Goal: Find contact information: Find contact information

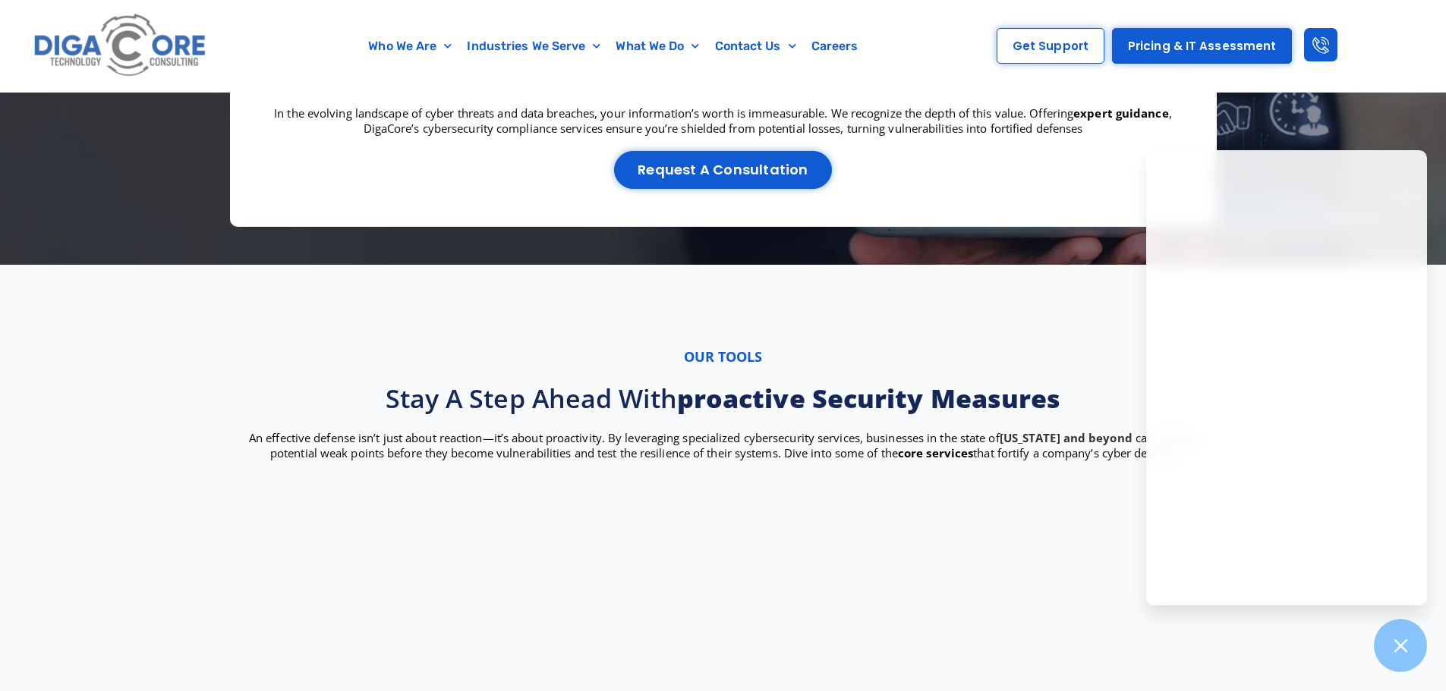
scroll to position [2201, 0]
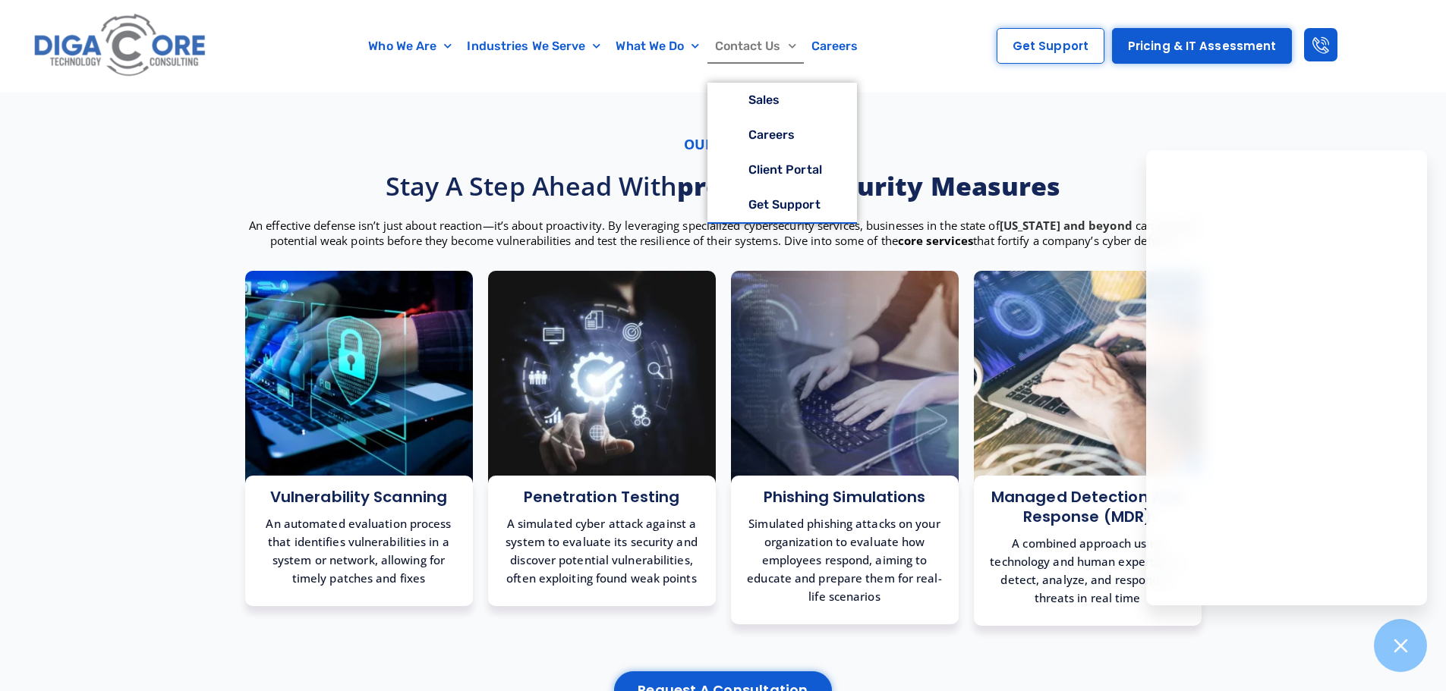
click at [759, 39] on link "Contact Us" at bounding box center [755, 46] width 96 height 35
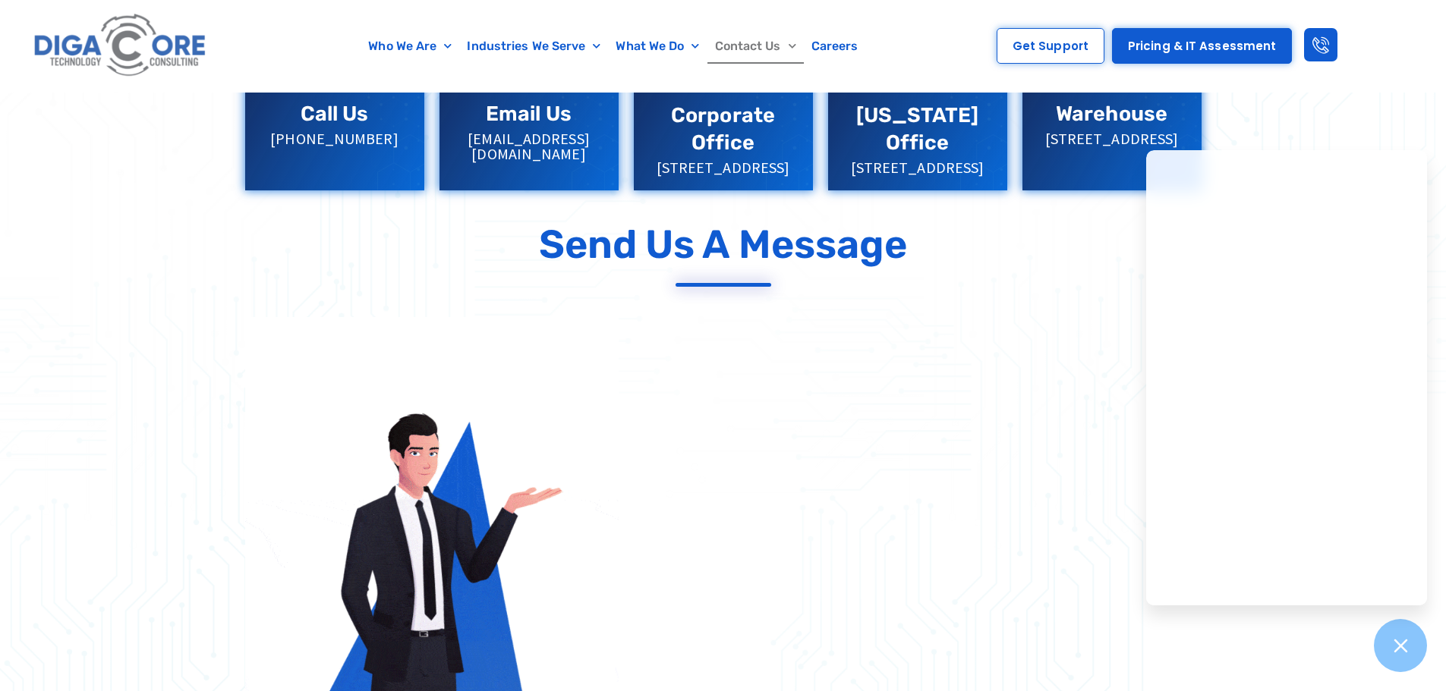
scroll to position [455, 0]
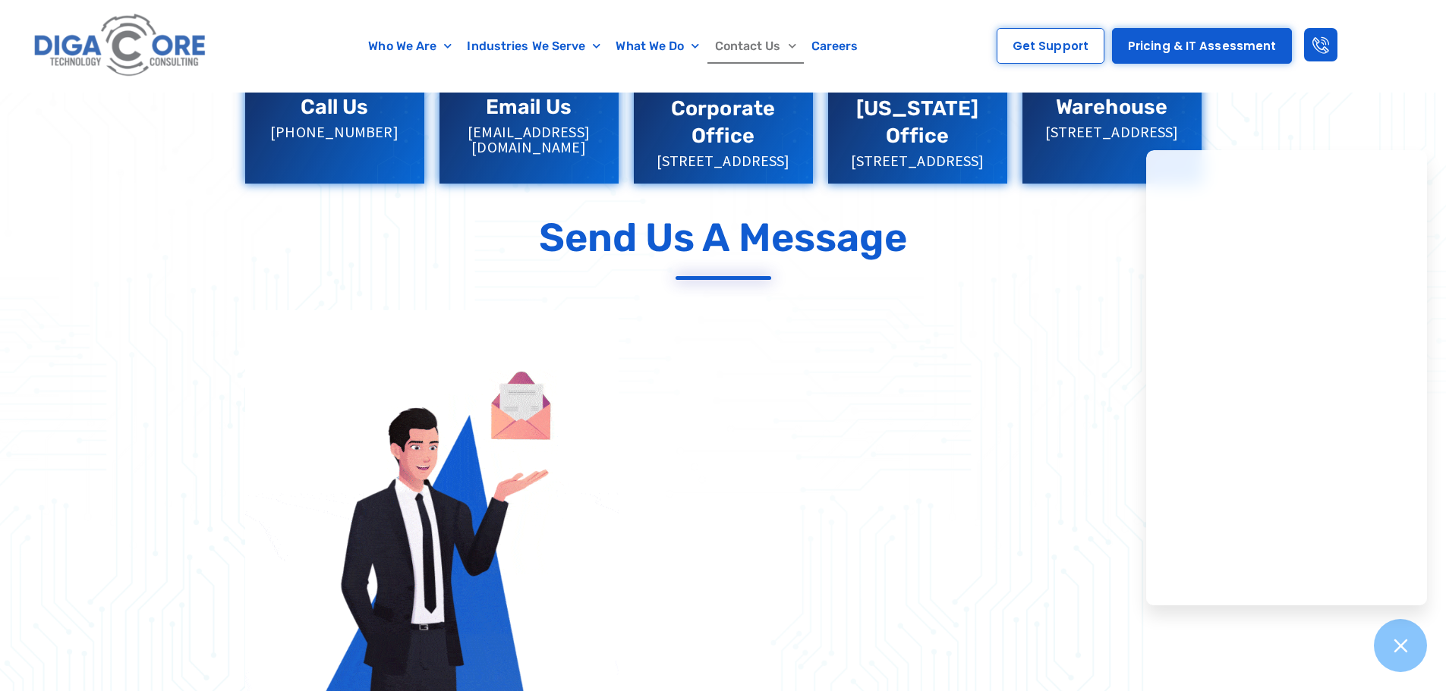
click at [1395, 90] on div "Who We Are About Us Our Leadership Testimonials Blog Industries We Serve Health…" at bounding box center [723, 46] width 1446 height 93
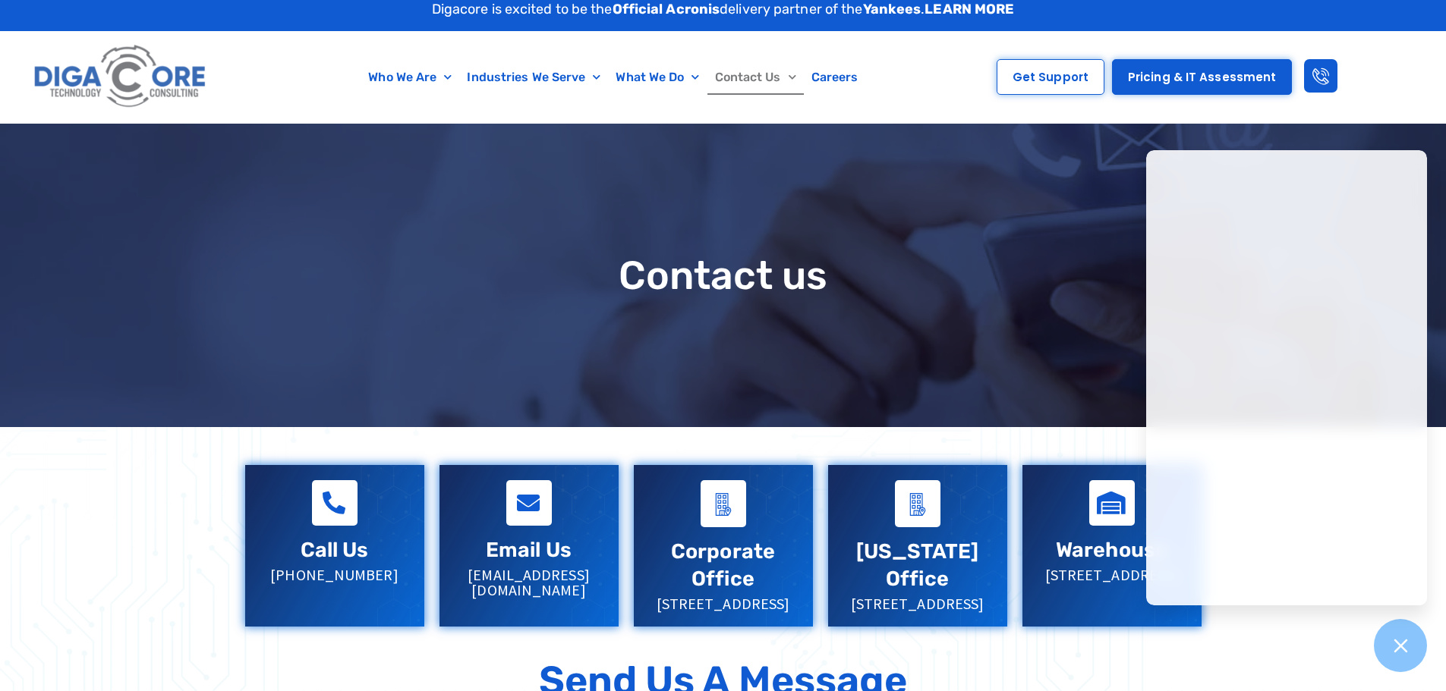
scroll to position [0, 0]
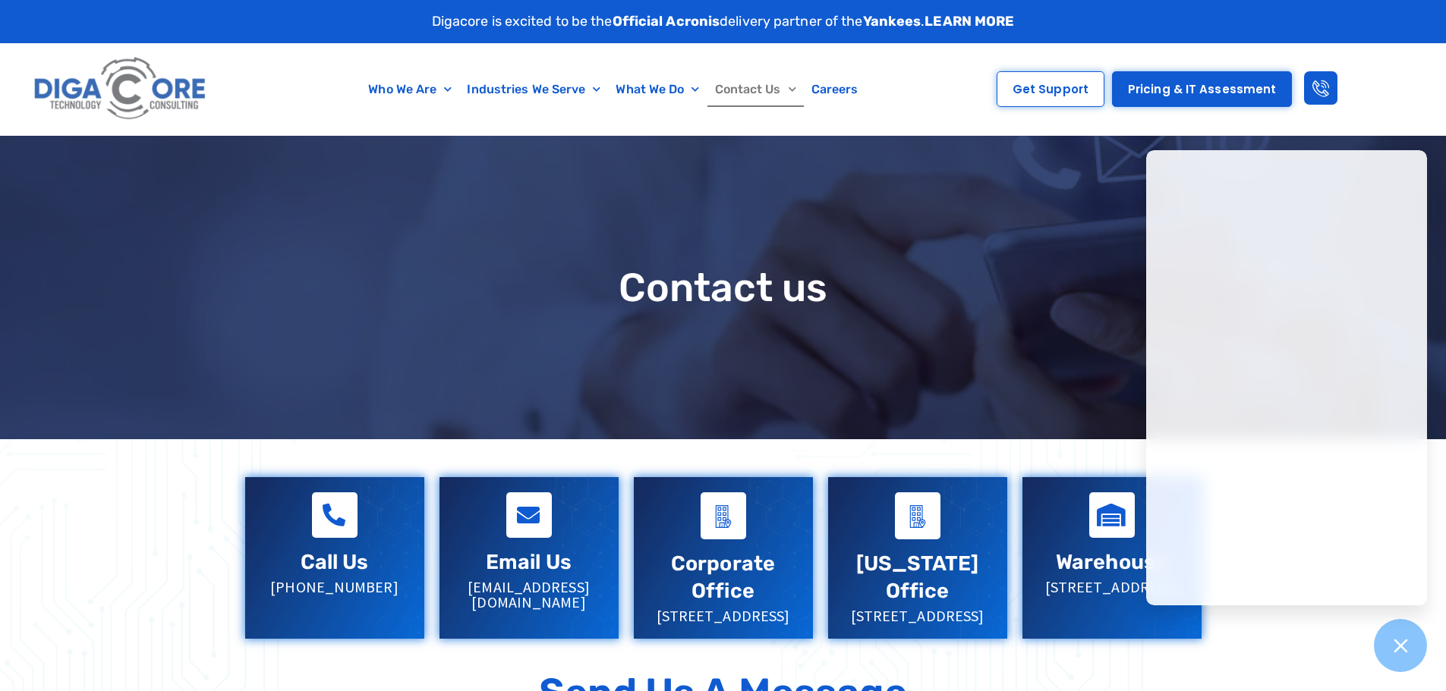
click at [265, 65] on div "Who We Are About Us Our Leadership Testimonials Blog Industries We Serve Health…" at bounding box center [584, 89] width 715 height 92
click at [1402, 643] on icon at bounding box center [1400, 646] width 20 height 20
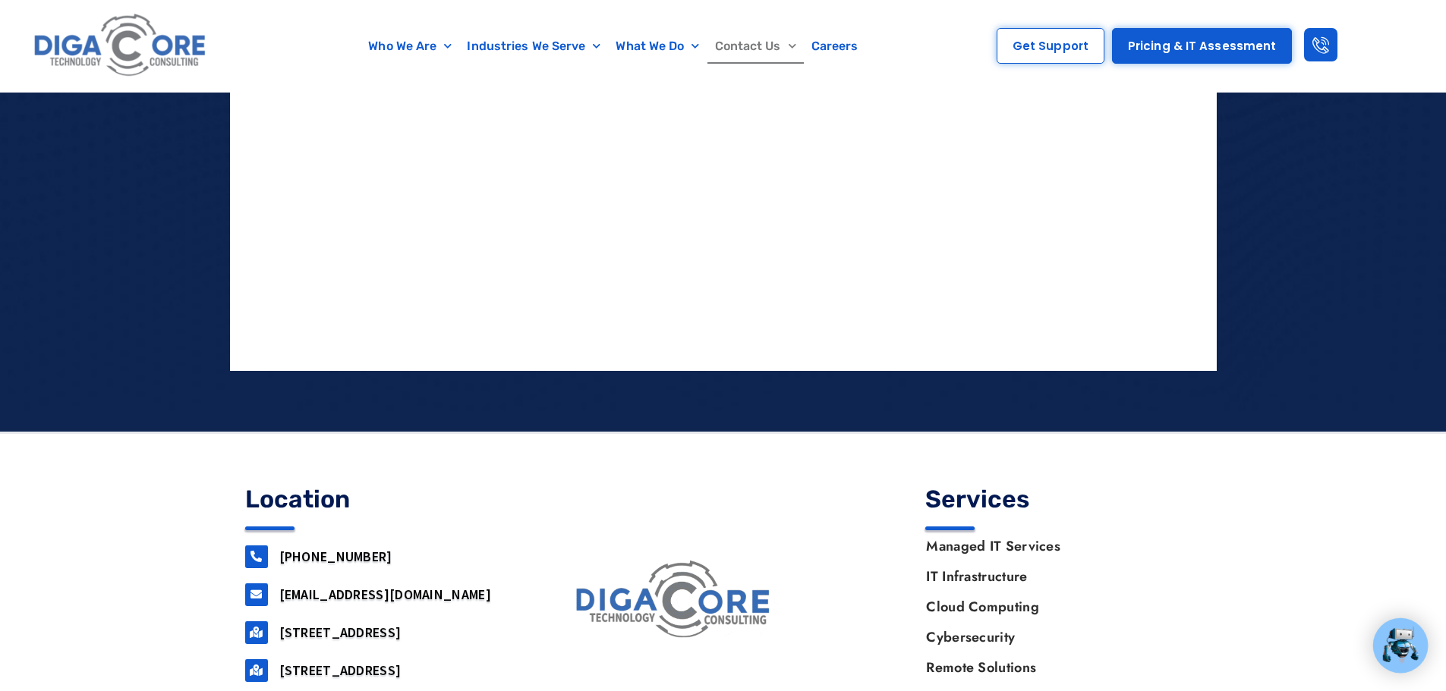
scroll to position [1523, 0]
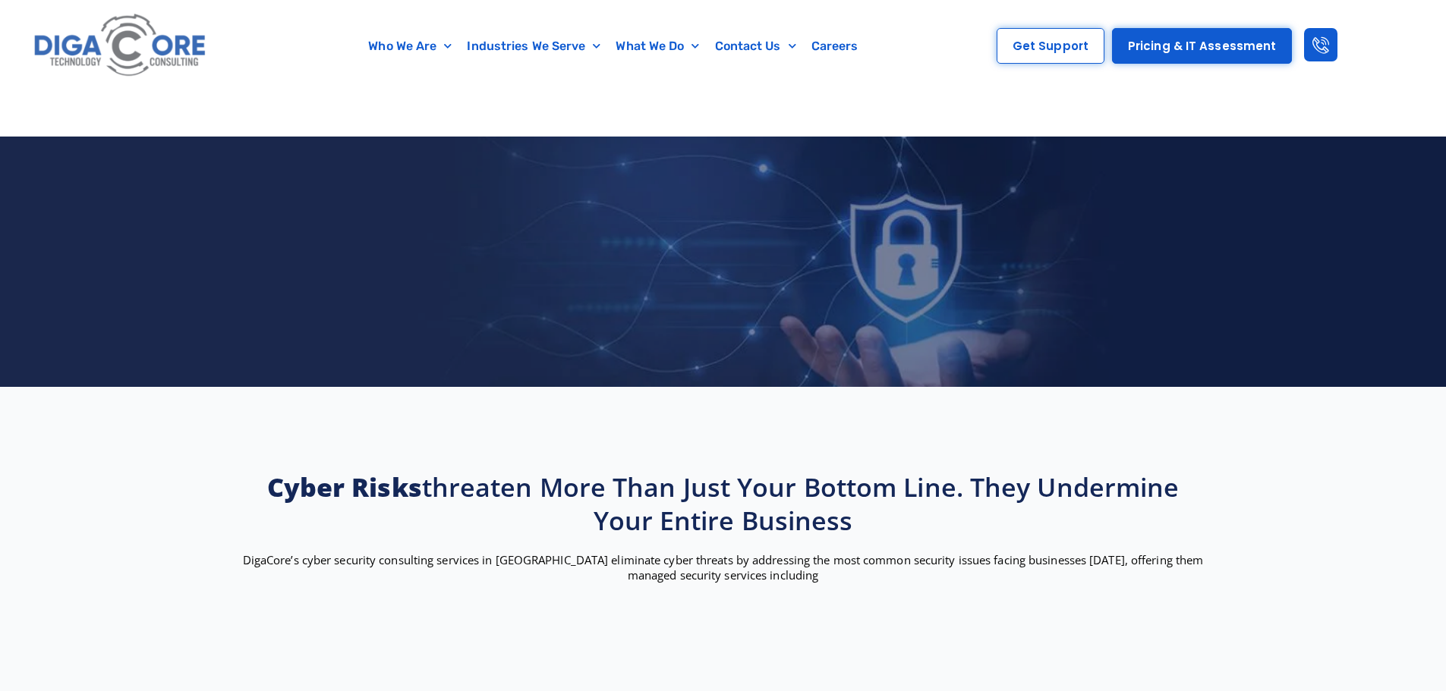
scroll to position [2201, 0]
